Goal: Task Accomplishment & Management: Use online tool/utility

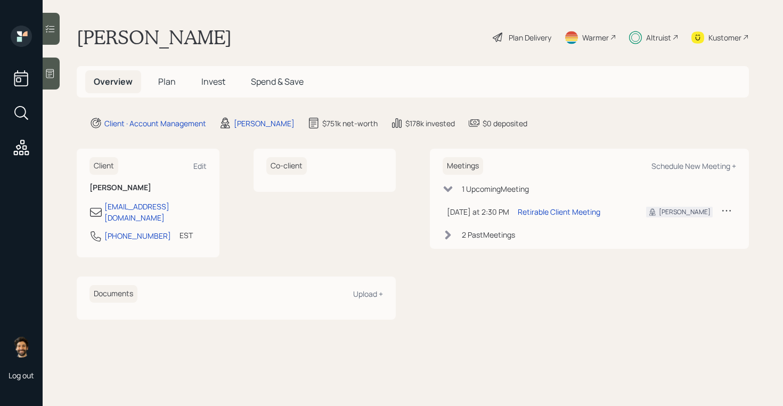
click at [173, 86] on span "Plan" at bounding box center [167, 82] width 18 height 12
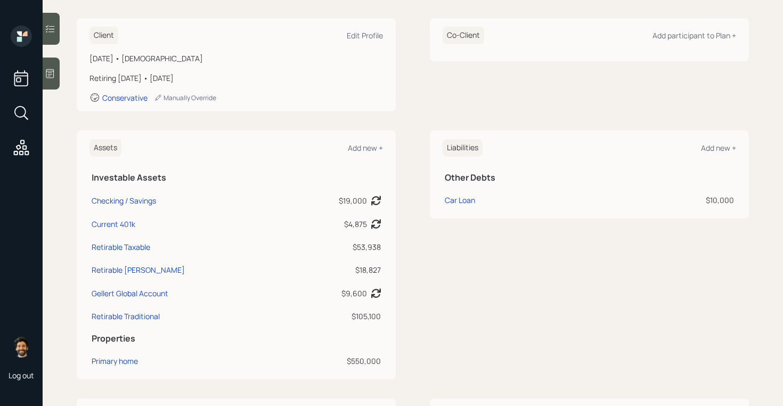
scroll to position [144, 0]
